Goal: Find contact information: Find contact information

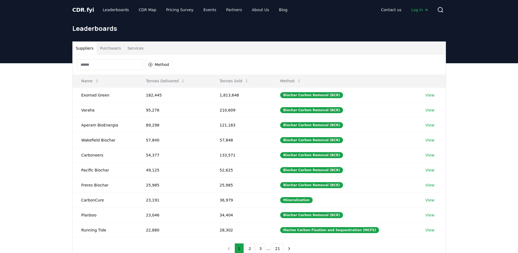
click at [85, 10] on span "." at bounding box center [86, 10] width 2 height 7
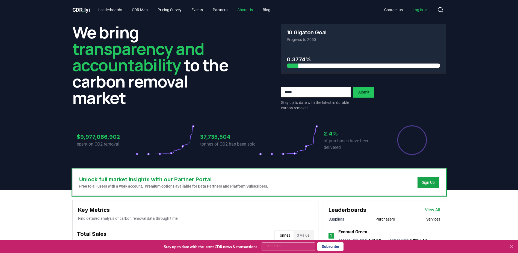
click at [250, 11] on link "About Us" at bounding box center [245, 10] width 24 height 10
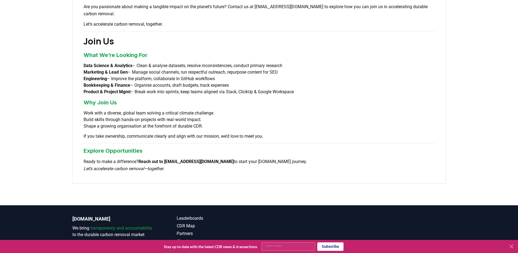
scroll to position [414, 0]
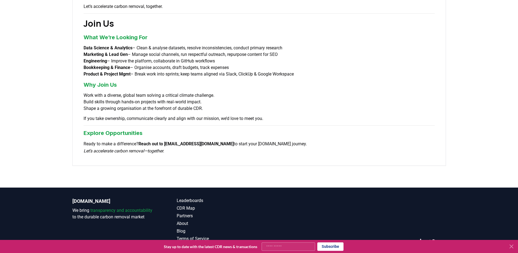
click at [183, 251] on link "Contact" at bounding box center [218, 254] width 82 height 7
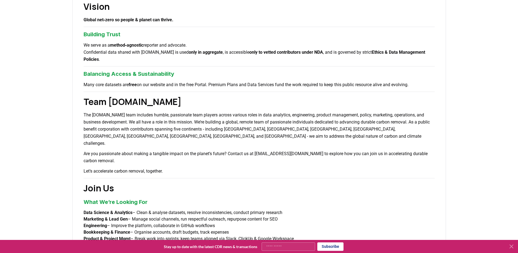
scroll to position [0, 0]
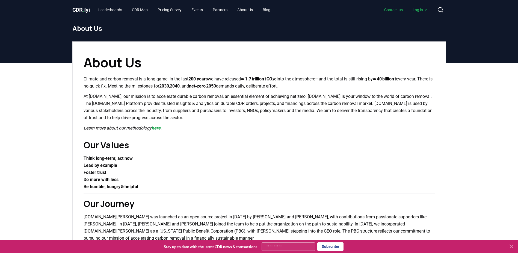
click at [394, 7] on link "Contact us" at bounding box center [393, 10] width 27 height 10
